Goal: Information Seeking & Learning: Find specific fact

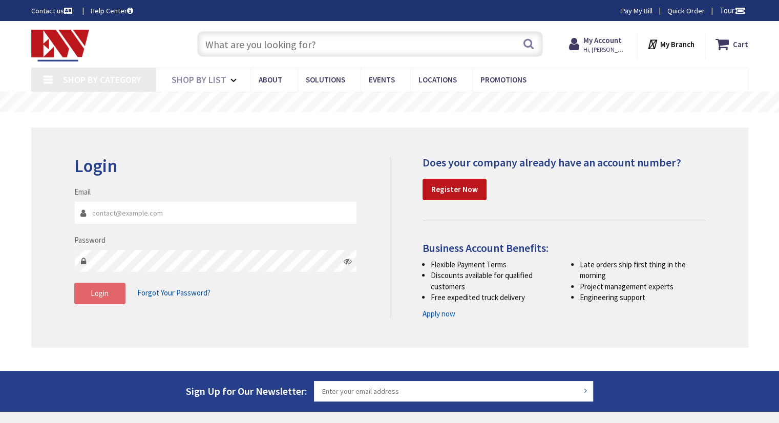
type input "[EMAIL_ADDRESS][DOMAIN_NAME]"
click at [102, 290] on span "Login" at bounding box center [100, 293] width 18 height 10
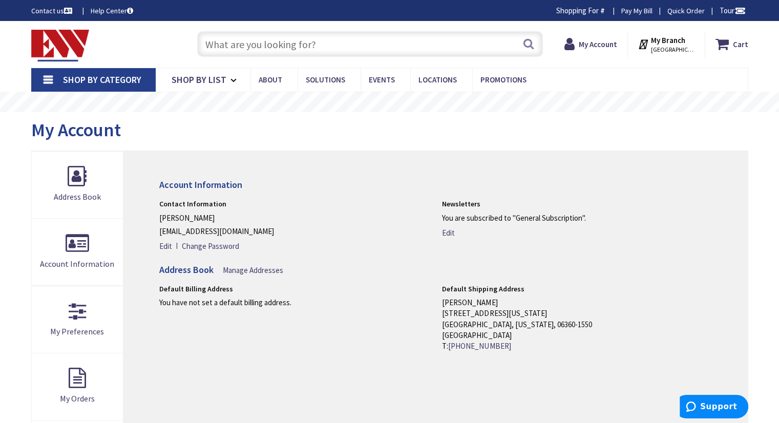
click at [304, 41] on input "text" at bounding box center [370, 44] width 346 height 26
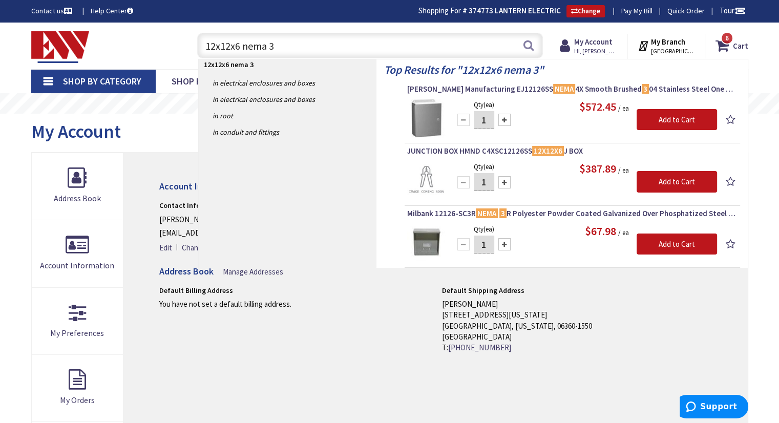
type input "12x12x6 nema 3"
click at [529, 49] on button "Search" at bounding box center [528, 45] width 13 height 23
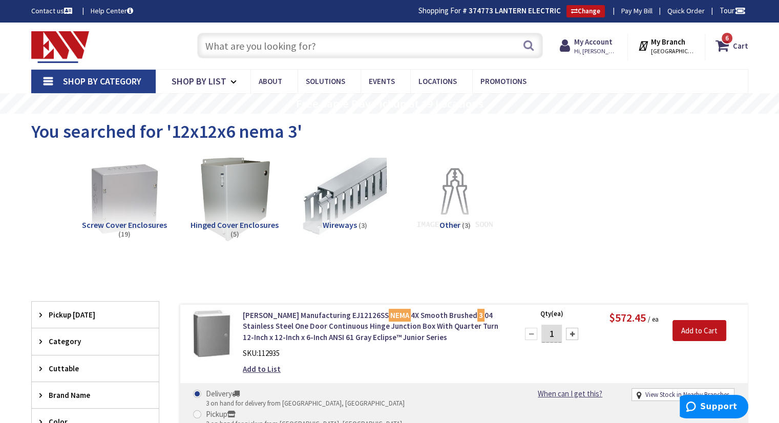
click at [316, 44] on input "text" at bounding box center [370, 46] width 346 height 26
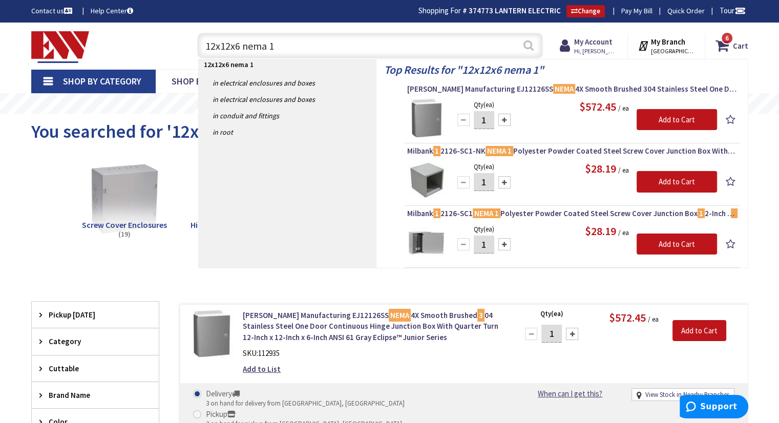
type input "12x12x6 nema 1"
click at [526, 41] on button "Search" at bounding box center [528, 45] width 13 height 23
